Goal: Check status: Check status

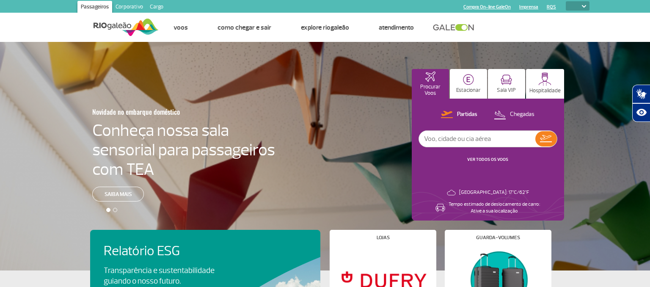
select select
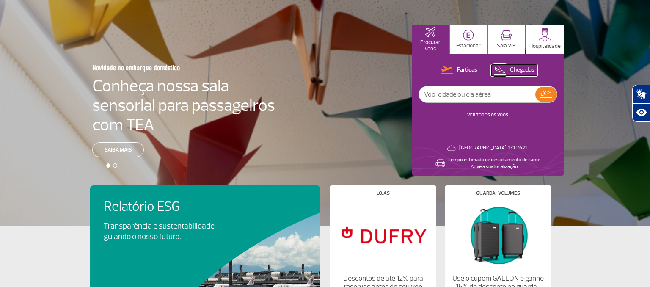
click at [509, 71] on button "Chegadas" at bounding box center [514, 70] width 46 height 11
click at [497, 91] on input "text" at bounding box center [477, 94] width 116 height 16
type input "[GEOGRAPHIC_DATA]"
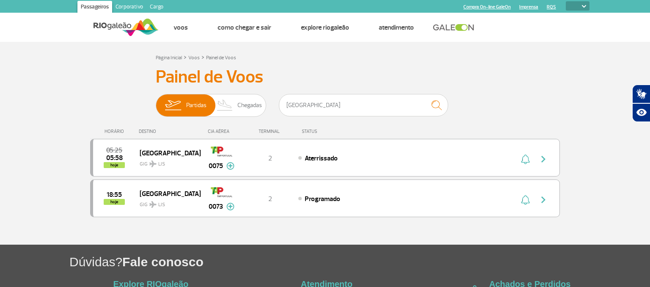
scroll to position [44, 0]
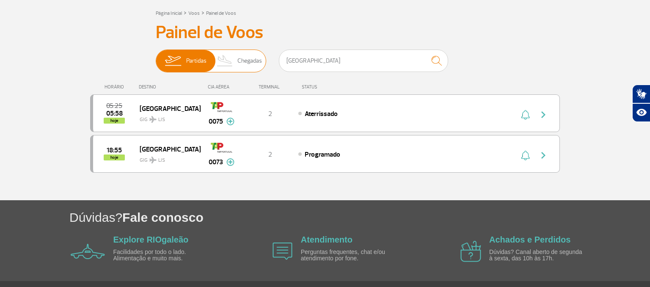
click at [240, 65] on span "Chegadas" at bounding box center [249, 61] width 25 height 22
click at [156, 57] on input "Partidas Chegadas" at bounding box center [156, 57] width 0 height 0
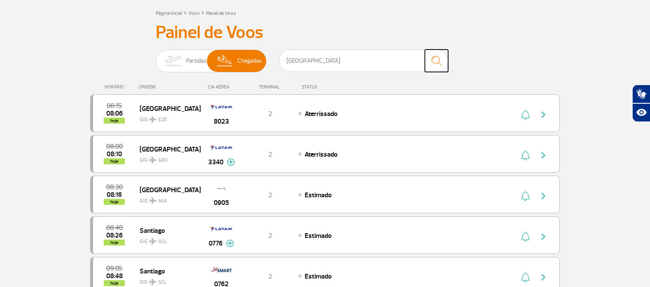
click at [435, 63] on img "submit" at bounding box center [436, 60] width 18 height 17
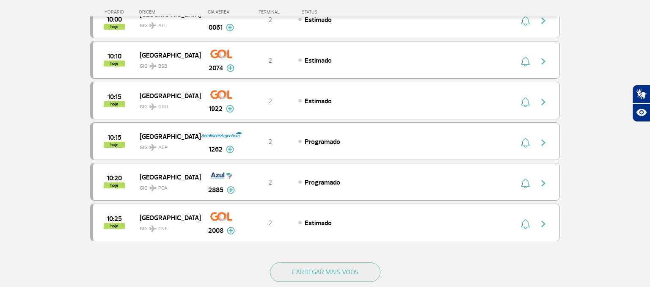
scroll to position [849, 0]
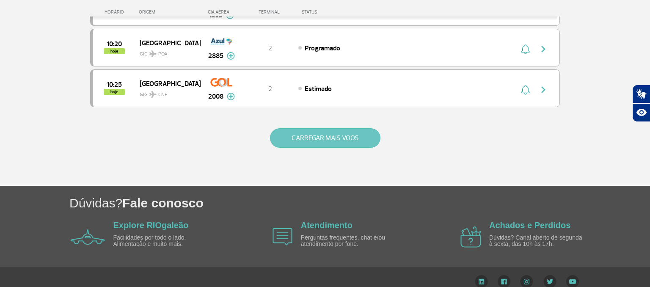
click at [364, 128] on button "CARREGAR MAIS VOOS" at bounding box center [325, 137] width 110 height 19
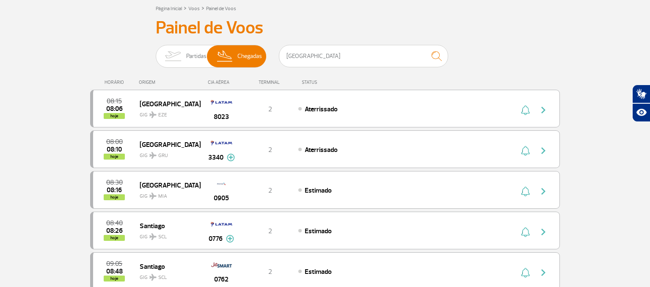
scroll to position [0, 0]
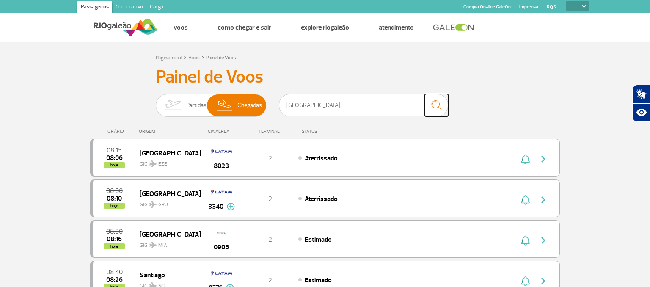
click at [436, 107] on img "submit" at bounding box center [436, 104] width 18 height 17
click at [390, 106] on input "[GEOGRAPHIC_DATA]" at bounding box center [363, 105] width 169 height 22
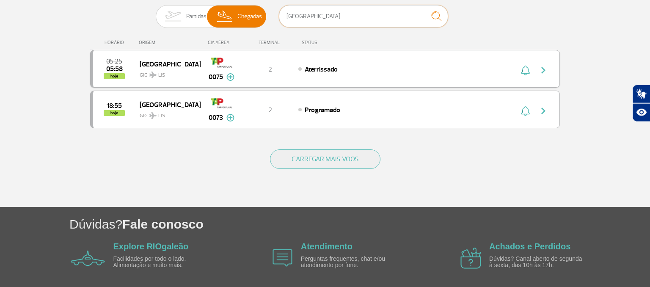
scroll to position [89, 0]
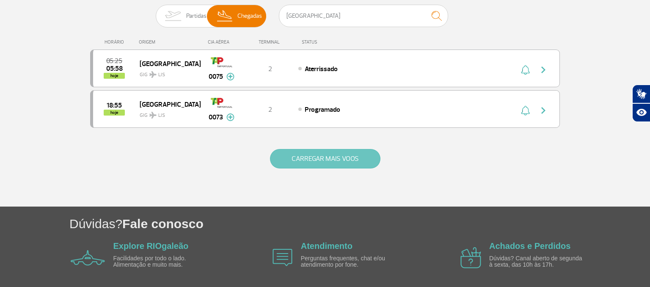
click at [370, 156] on button "CARREGAR MAIS VOOS" at bounding box center [325, 158] width 110 height 19
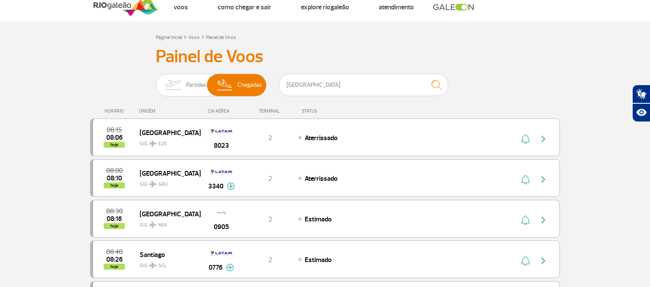
scroll to position [0, 0]
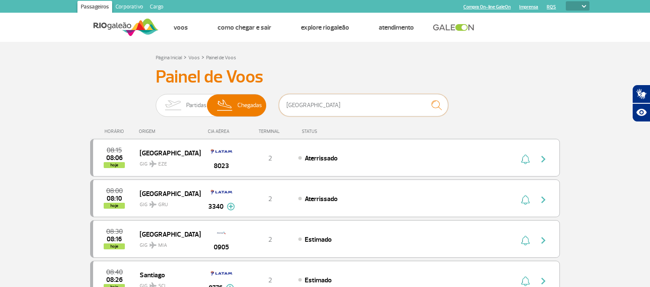
click at [409, 109] on input "[GEOGRAPHIC_DATA]" at bounding box center [363, 105] width 169 height 22
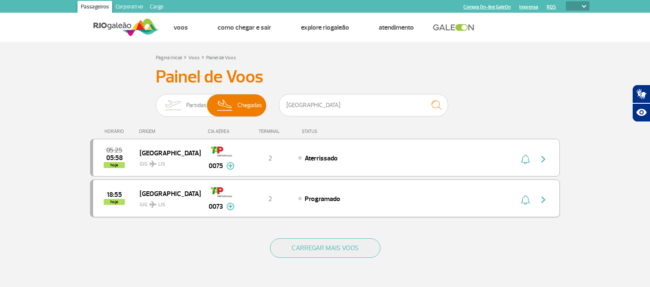
click at [539, 202] on img "button" at bounding box center [543, 200] width 10 height 10
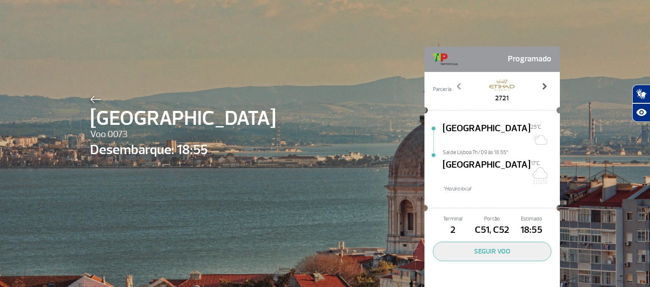
click at [543, 87] on span at bounding box center [544, 86] width 8 height 8
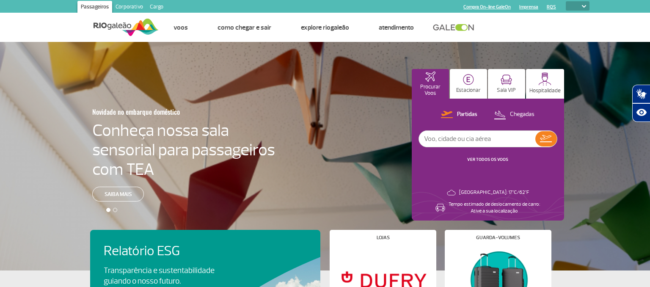
select select
click at [507, 116] on button "Chegadas" at bounding box center [514, 114] width 46 height 11
click at [494, 158] on link "VER TODOS OS VOOS" at bounding box center [487, 160] width 41 height 6
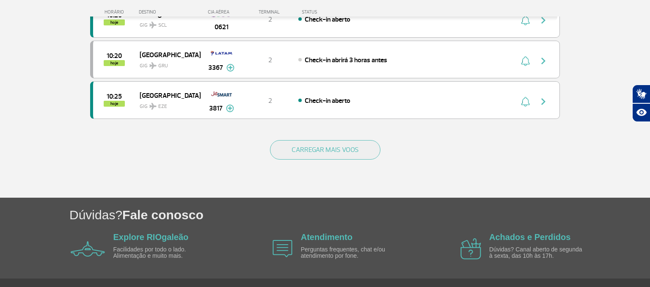
scroll to position [838, 0]
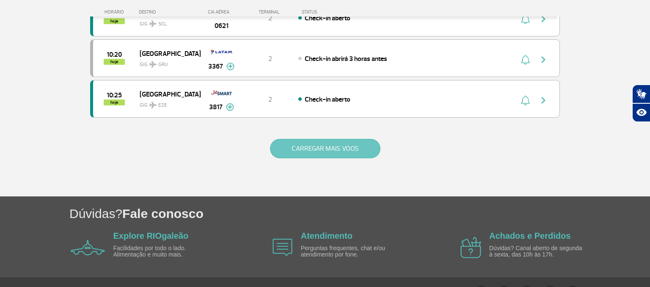
click at [344, 141] on button "CARREGAR MAIS VOOS" at bounding box center [325, 148] width 110 height 19
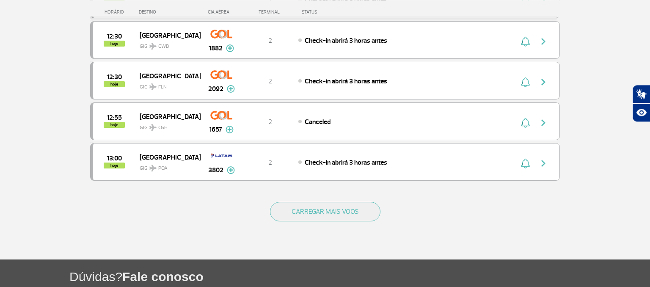
scroll to position [1659, 0]
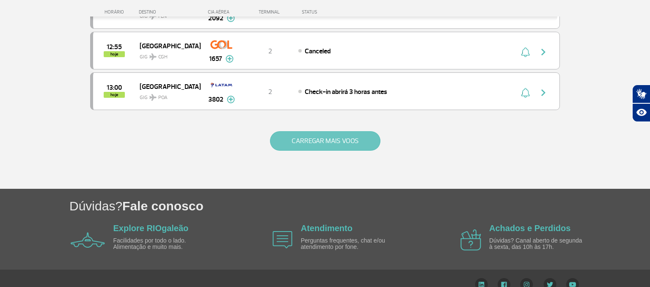
click at [339, 131] on button "CARREGAR MAIS VOOS" at bounding box center [325, 140] width 110 height 19
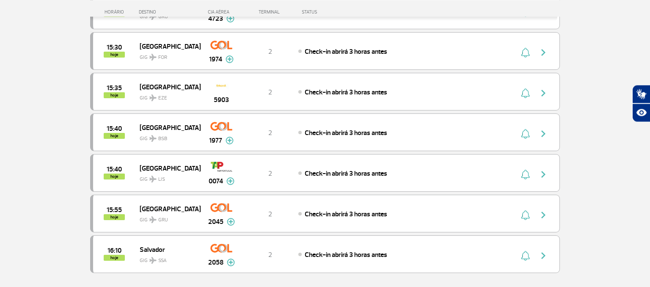
scroll to position [2458, 0]
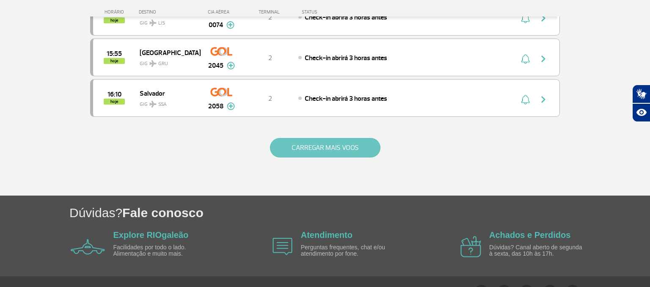
click at [351, 138] on button "CARREGAR MAIS VOOS" at bounding box center [325, 147] width 110 height 19
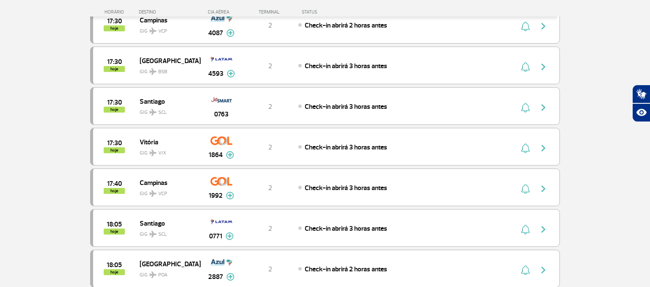
scroll to position [3264, 0]
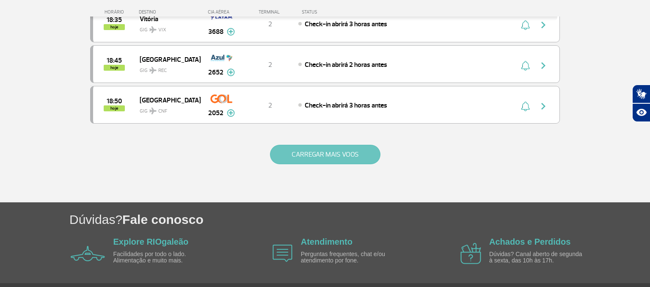
click at [356, 145] on button "CARREGAR MAIS VOOS" at bounding box center [325, 154] width 110 height 19
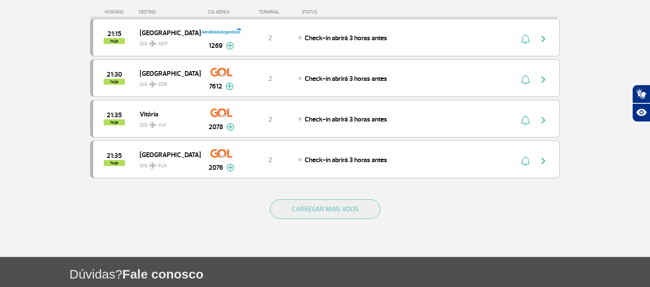
scroll to position [4070, 0]
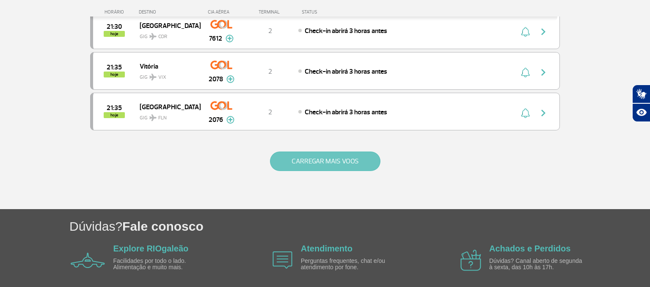
click at [350, 152] on button "CARREGAR MAIS VOOS" at bounding box center [325, 161] width 110 height 19
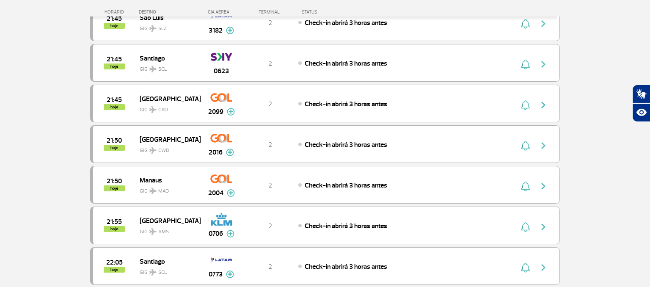
scroll to position [4876, 0]
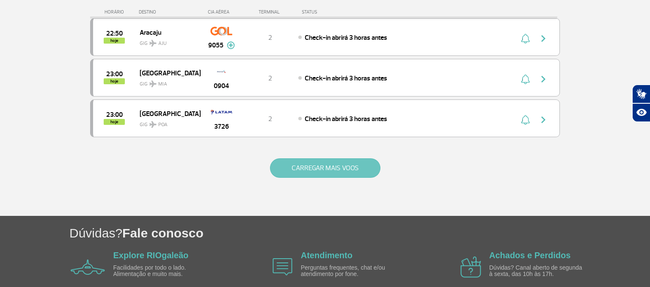
click at [348, 158] on button "CARREGAR MAIS VOOS" at bounding box center [325, 167] width 110 height 19
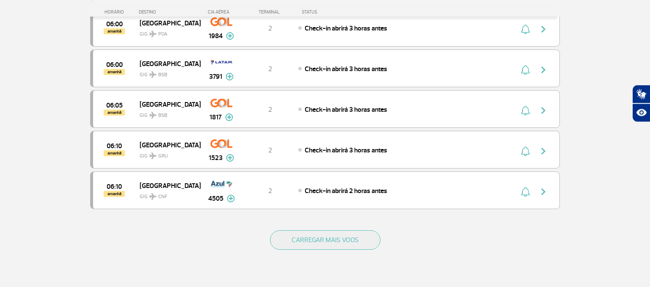
scroll to position [5646, 0]
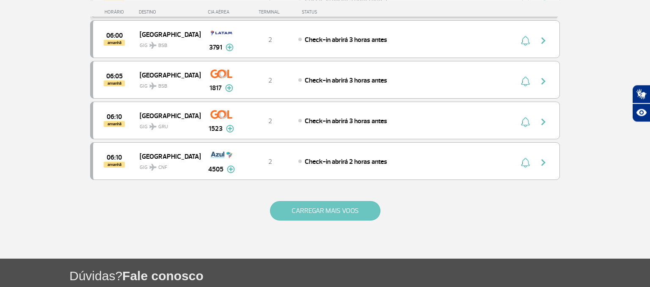
click at [353, 201] on button "CARREGAR MAIS VOOS" at bounding box center [325, 210] width 110 height 19
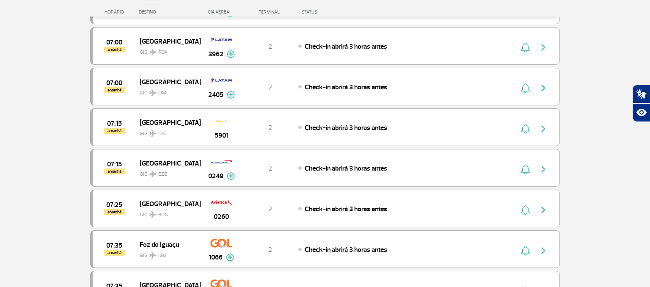
scroll to position [6038, 0]
